Goal: Task Accomplishment & Management: Complete application form

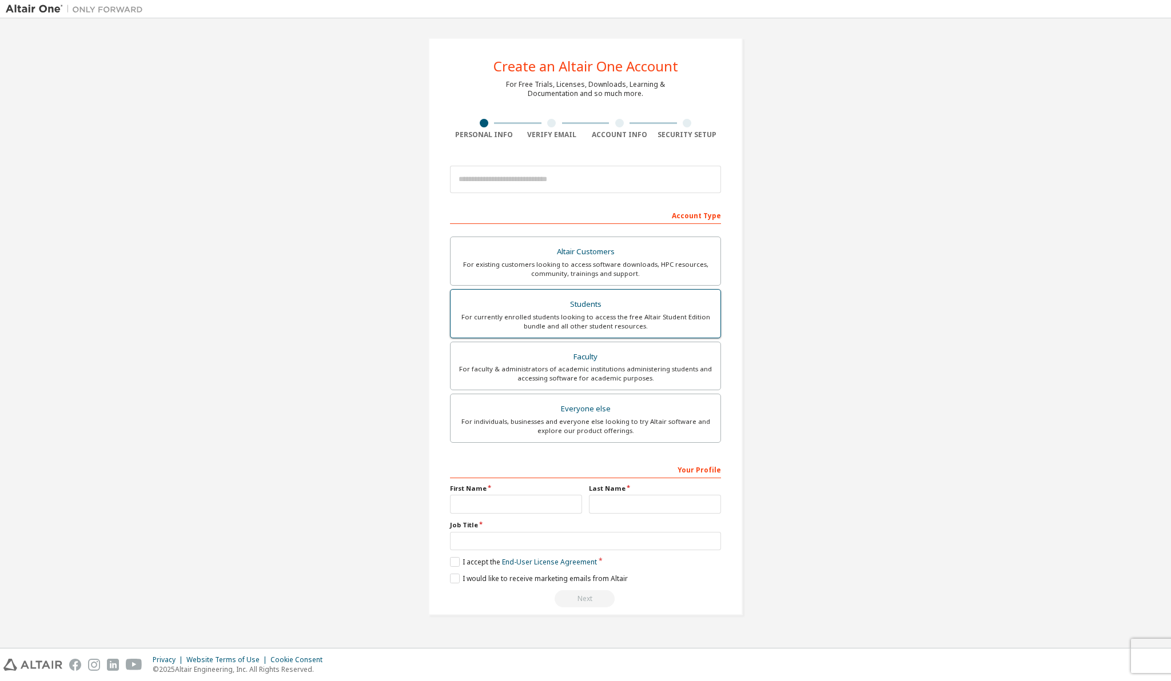
click at [559, 318] on div "For currently enrolled students looking to access the free Altair Student Editi…" at bounding box center [585, 322] width 256 height 18
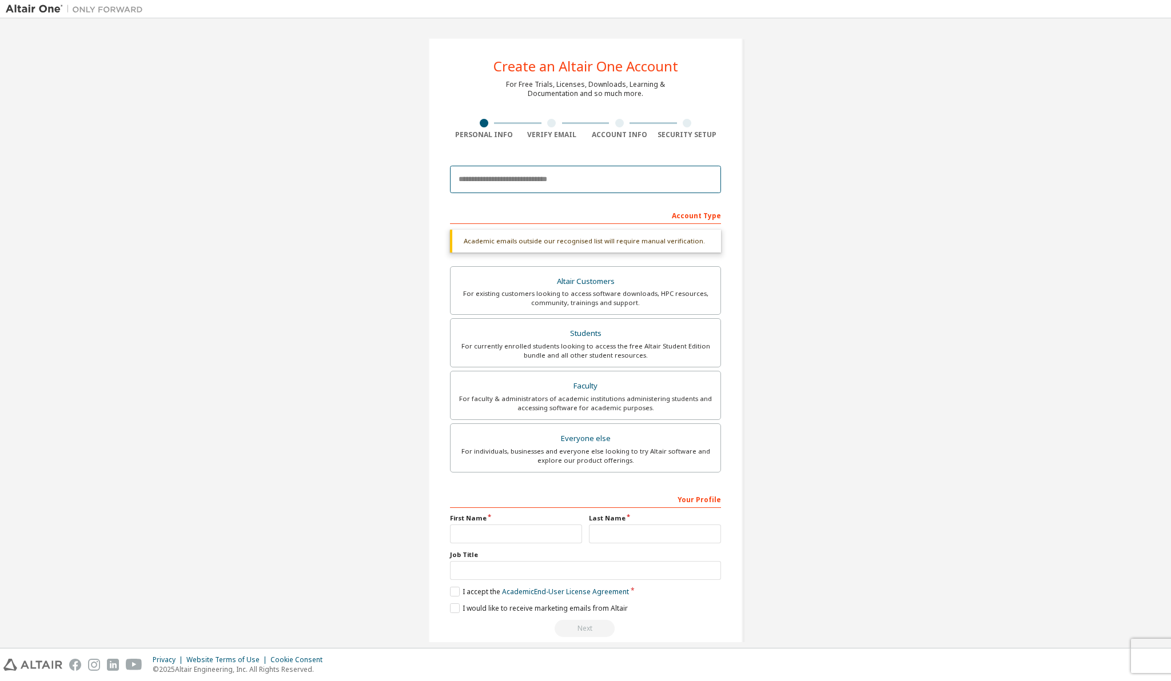
click at [560, 172] on input "email" at bounding box center [585, 179] width 271 height 27
type input "**********"
click at [512, 537] on input "text" at bounding box center [516, 534] width 132 height 19
type input "*"
type input "**"
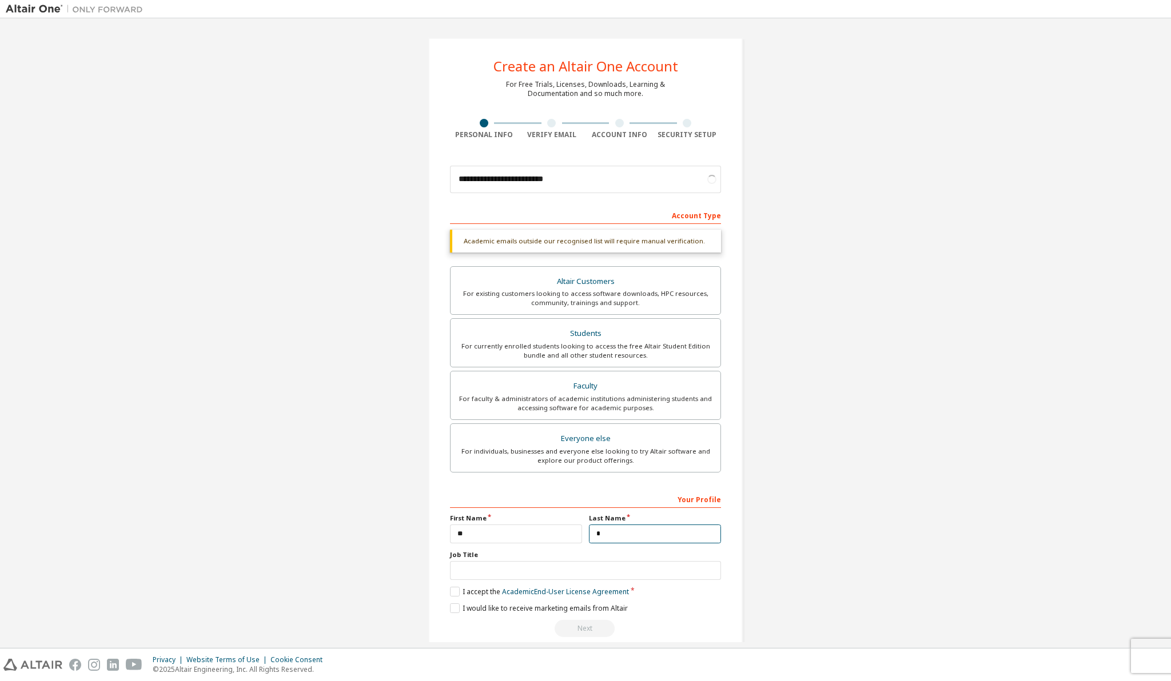
type input "*"
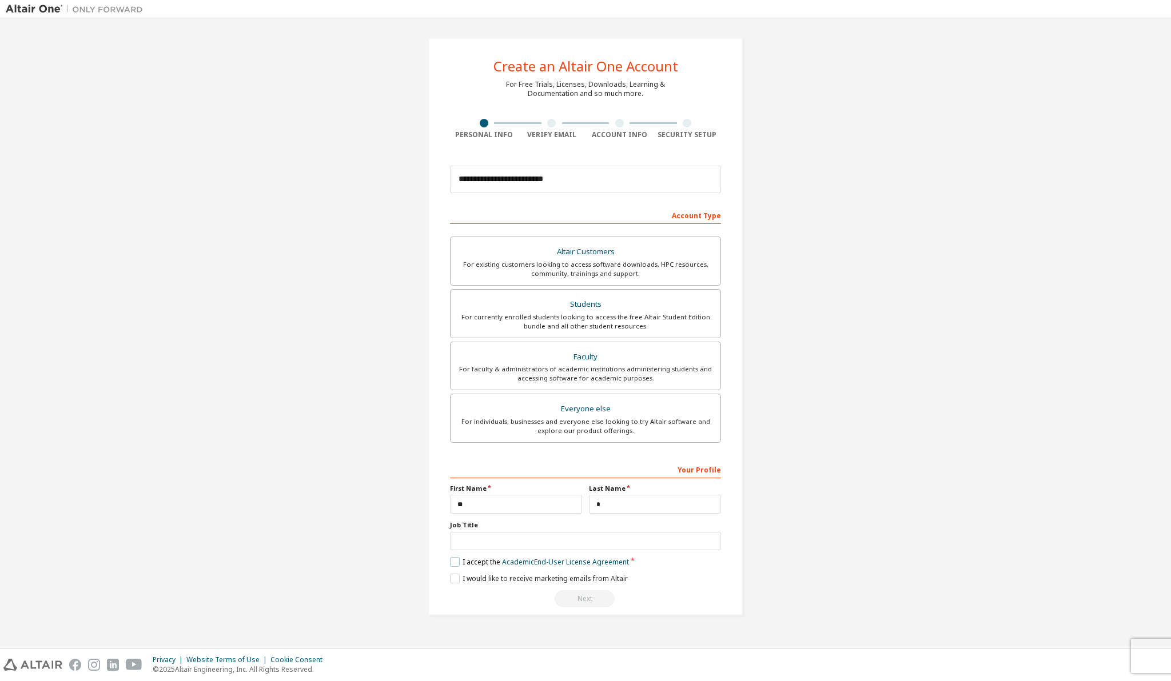
click at [451, 563] on label "I accept the Academic End-User License Agreement" at bounding box center [539, 562] width 179 height 10
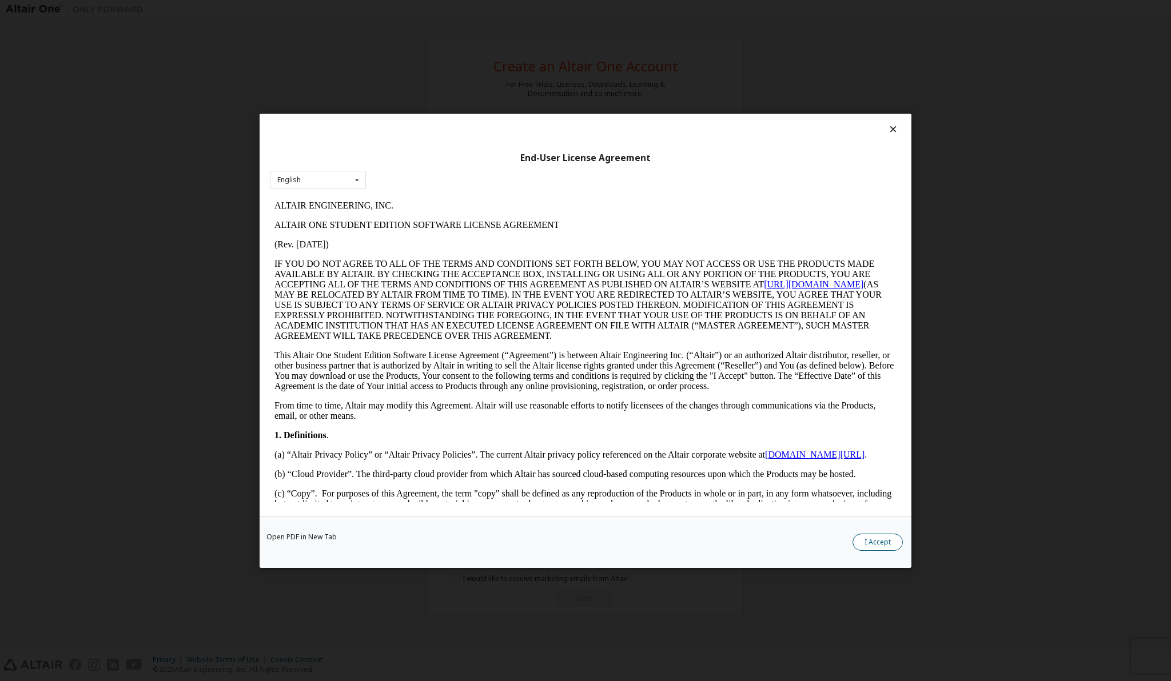
click at [892, 542] on button "I Accept" at bounding box center [877, 541] width 50 height 17
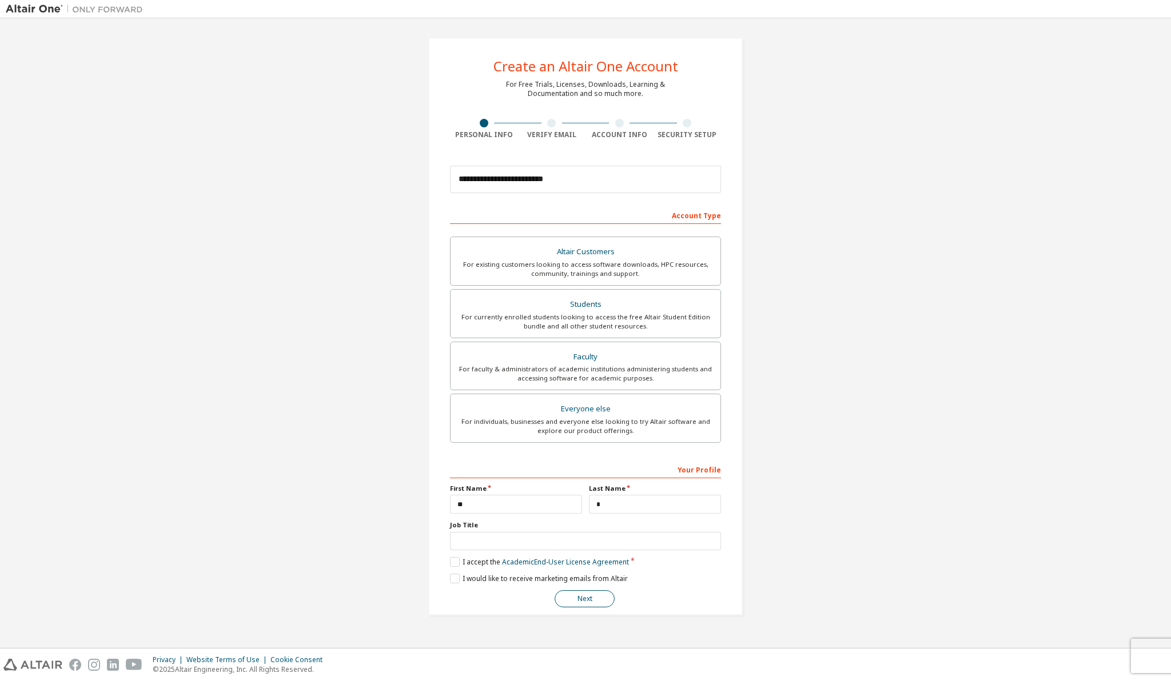
click at [599, 596] on button "Next" at bounding box center [584, 599] width 60 height 17
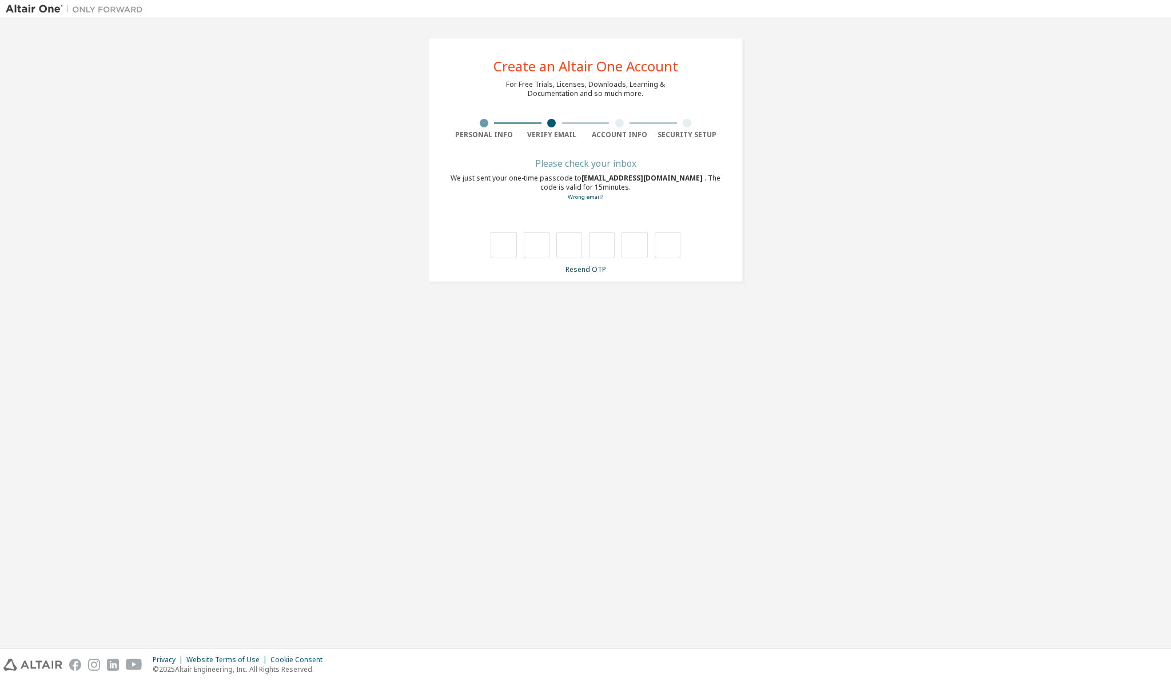
type input "*"
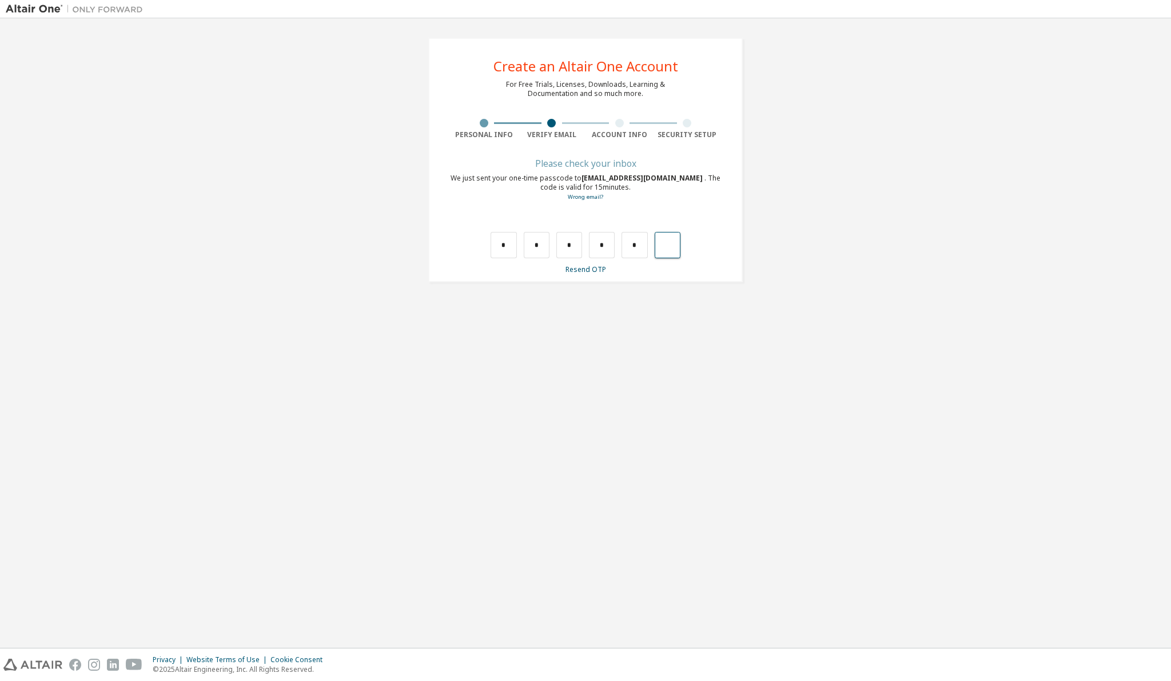
type input "*"
